Goal: Information Seeking & Learning: Learn about a topic

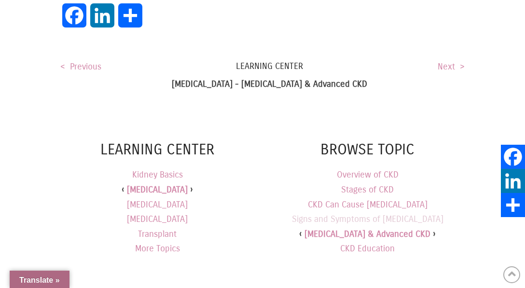
scroll to position [762, 0]
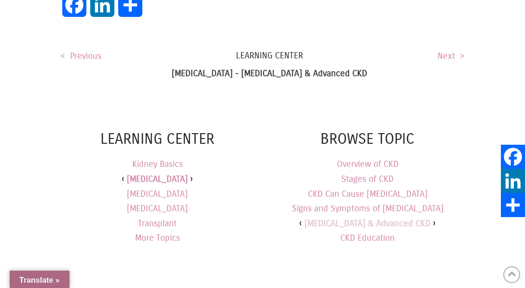
click at [349, 218] on link "[MEDICAL_DATA] & Advanced CKD" at bounding box center [368, 223] width 126 height 11
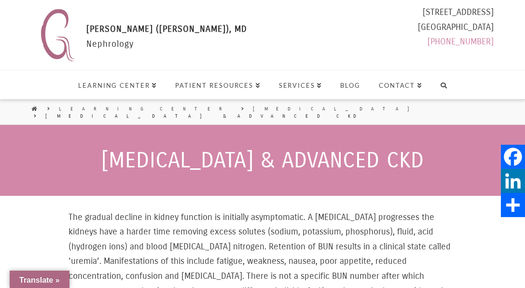
select select "Language Translate Widget"
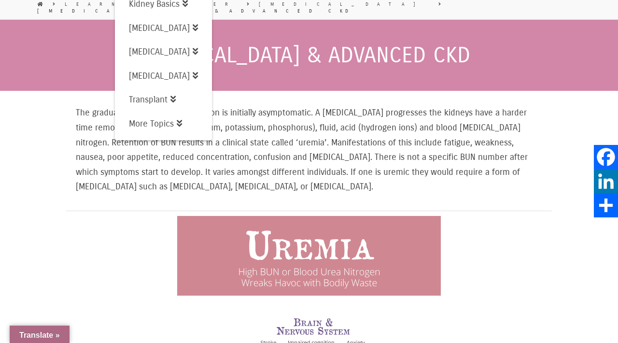
scroll to position [123, 0]
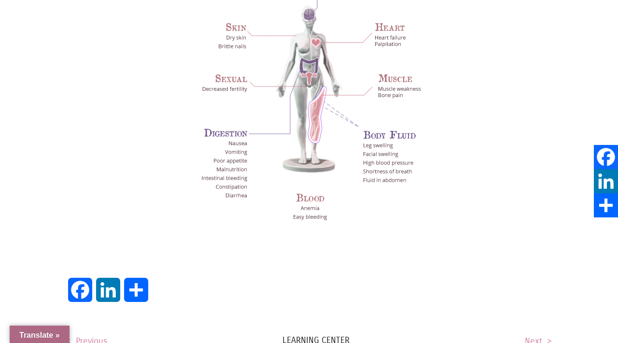
scroll to position [461, 0]
